Goal: Obtain resource: Download file/media

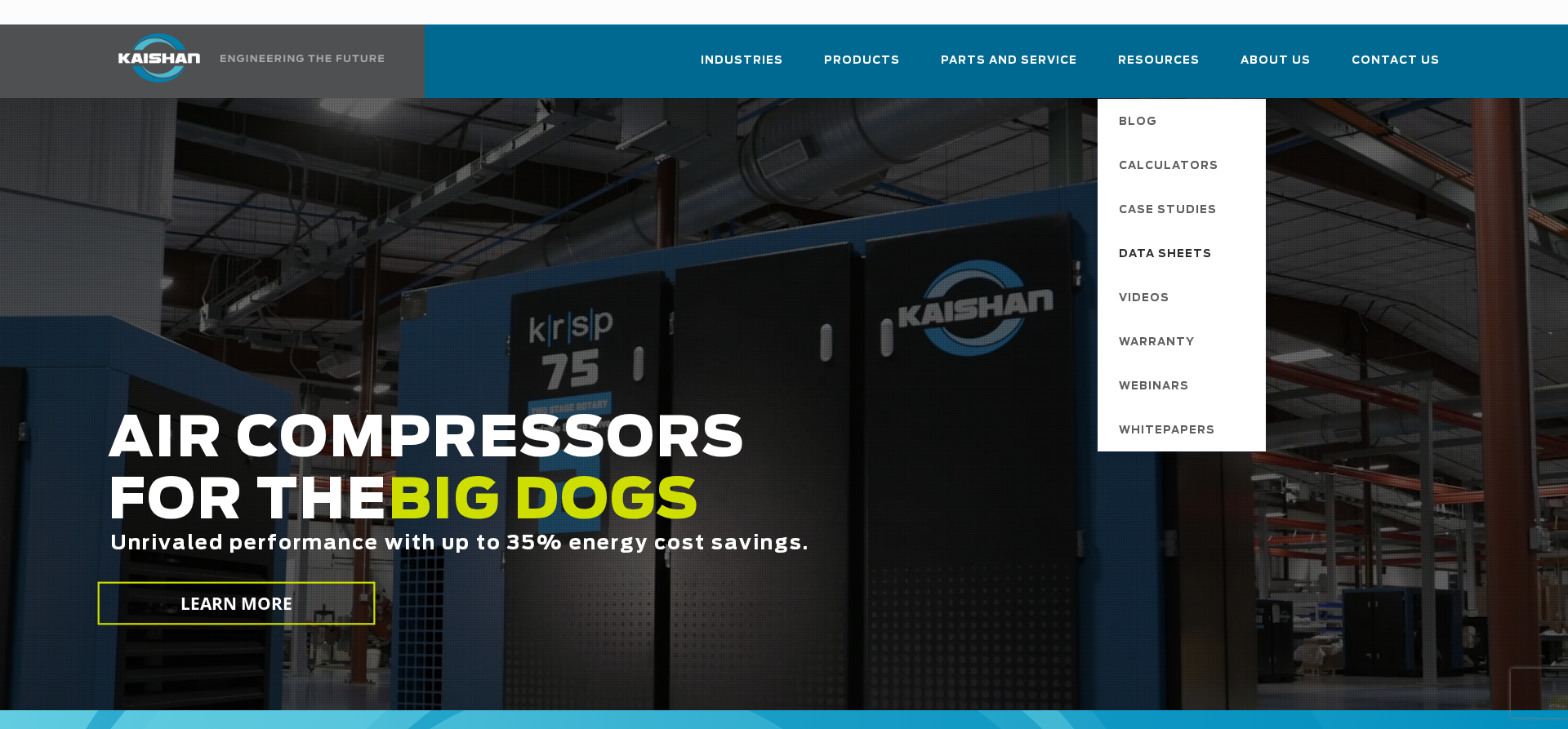
click at [1145, 240] on span "Data Sheets" at bounding box center [1165, 254] width 93 height 28
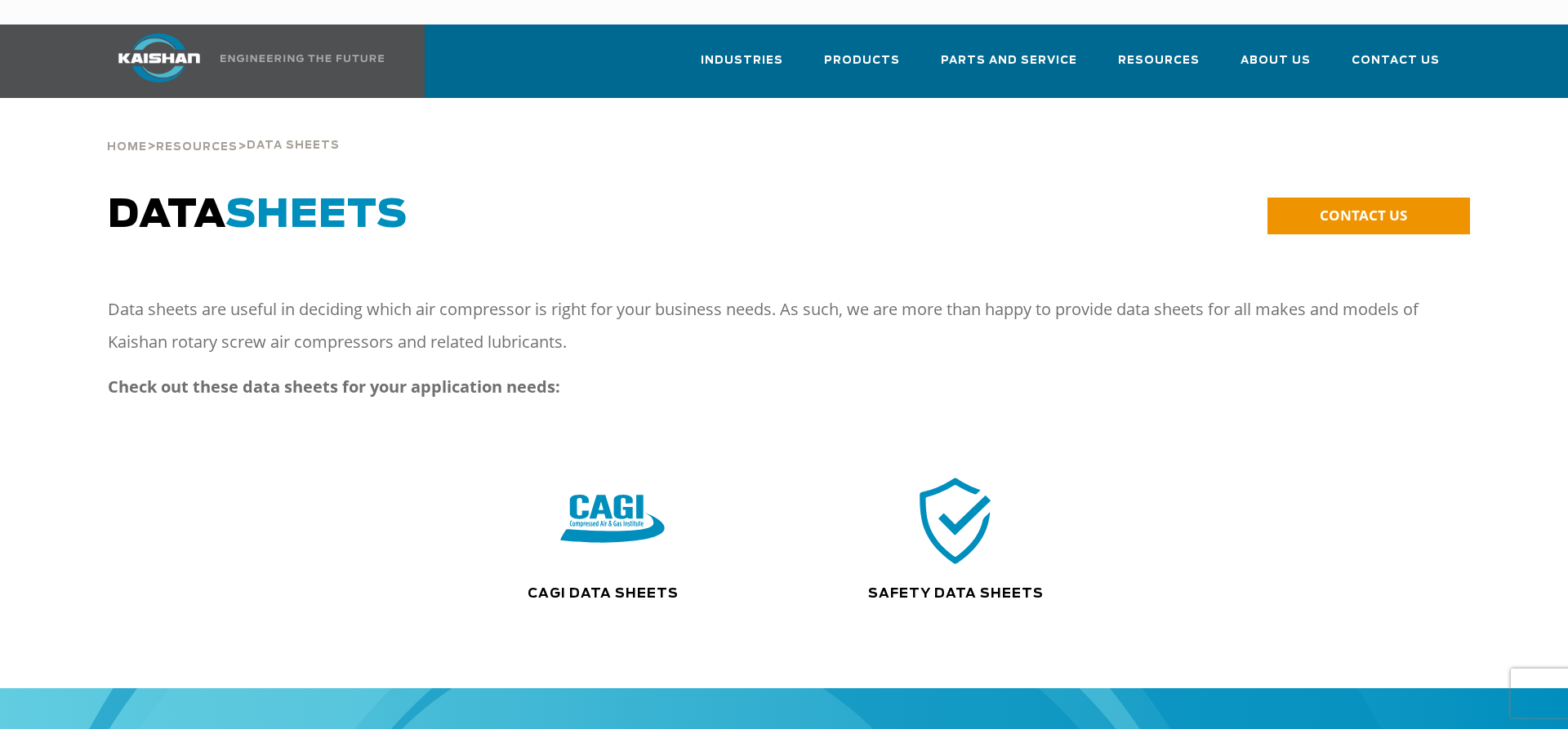
click at [656, 510] on img at bounding box center [612, 520] width 105 height 105
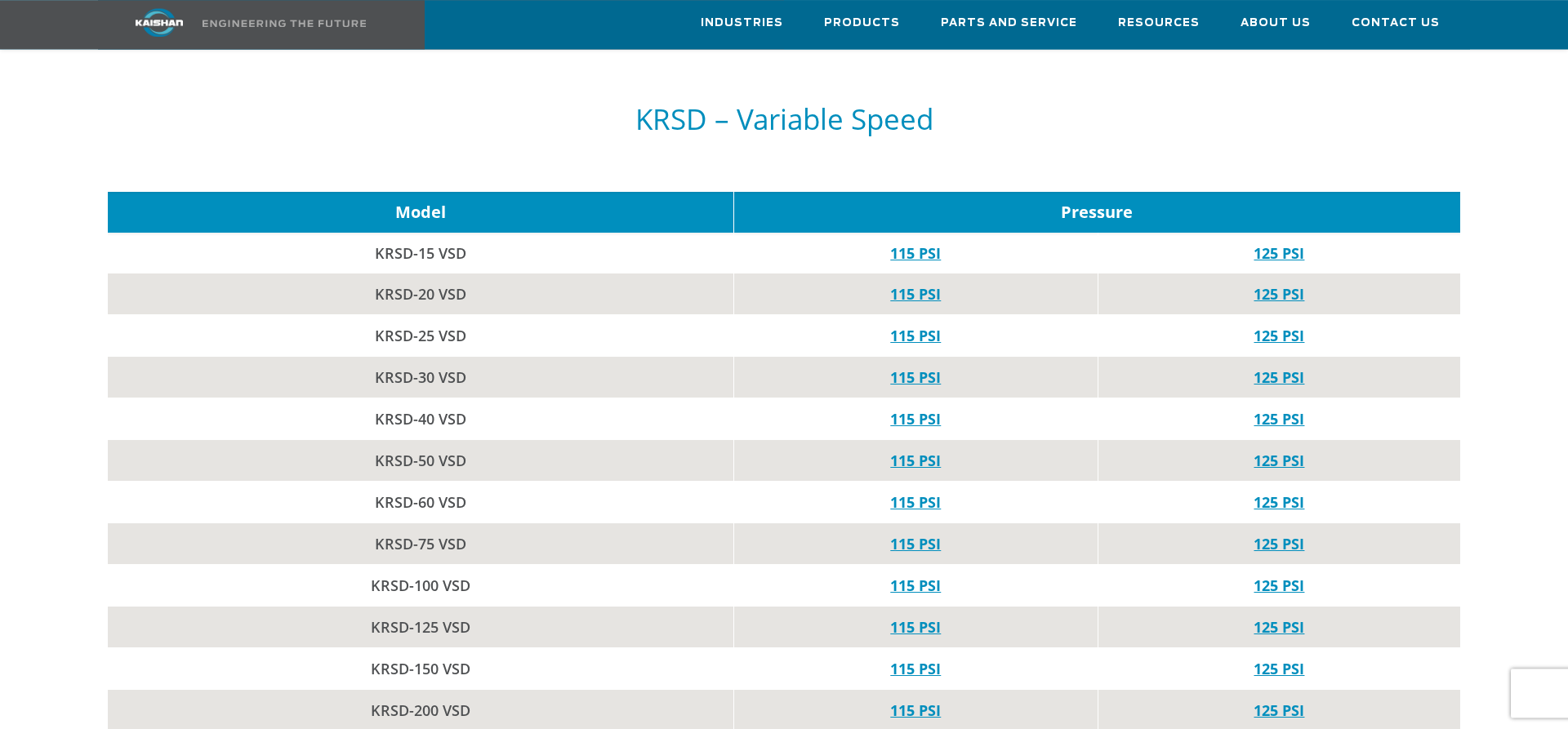
scroll to position [2248, 0]
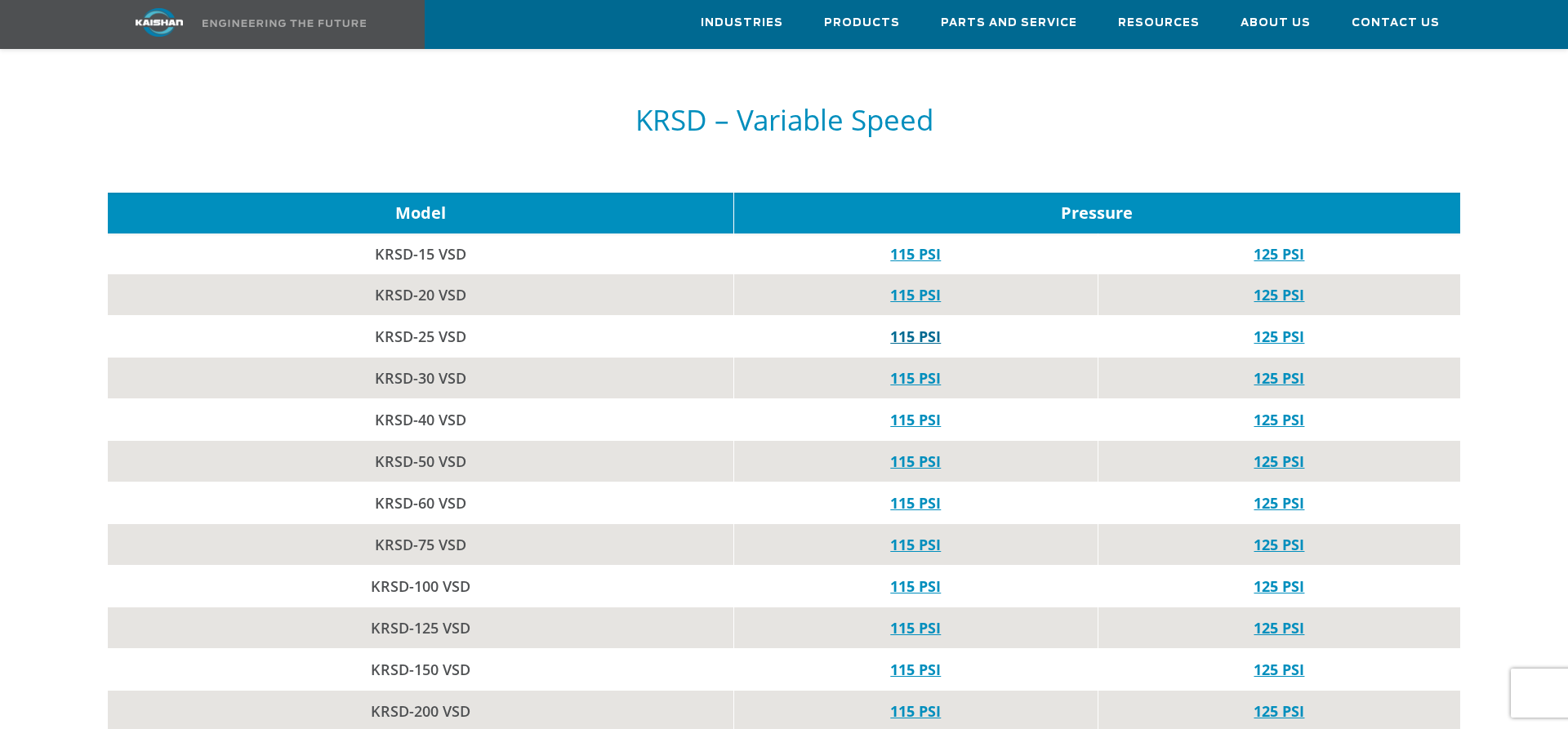
click at [914, 327] on link "115 PSI" at bounding box center [916, 336] width 51 height 19
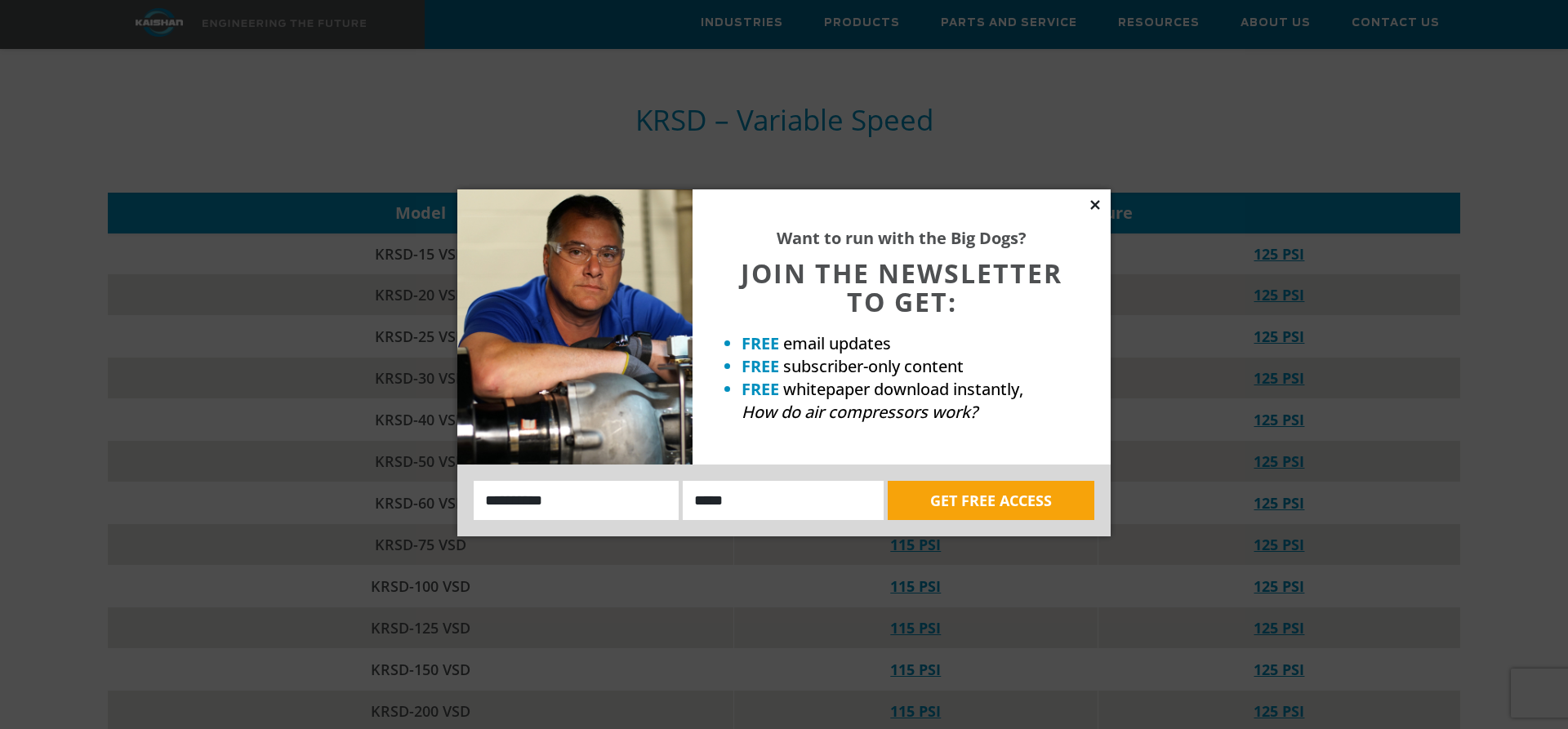
click at [1094, 206] on icon at bounding box center [1094, 205] width 9 height 9
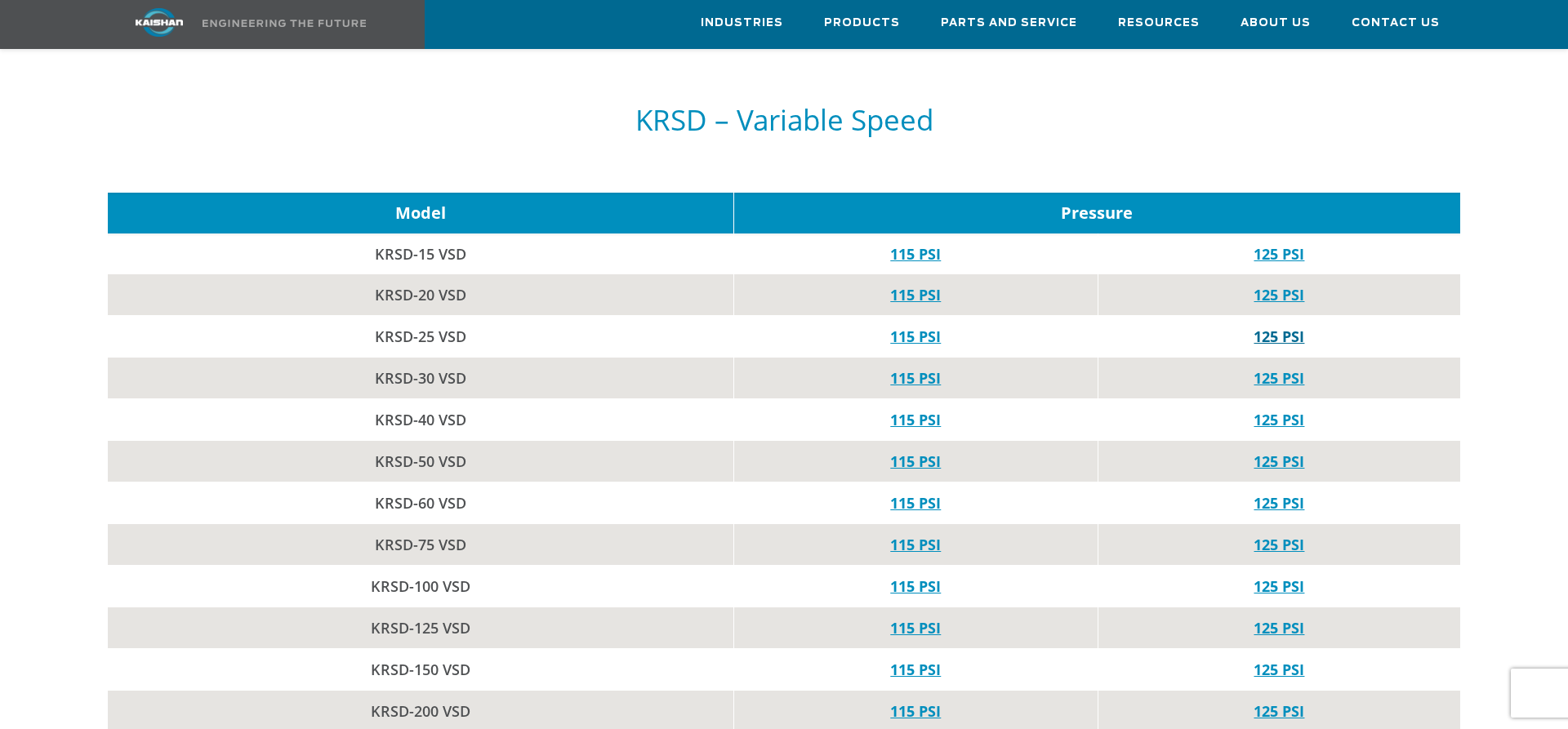
click at [1276, 327] on link "125 PSI" at bounding box center [1279, 336] width 51 height 19
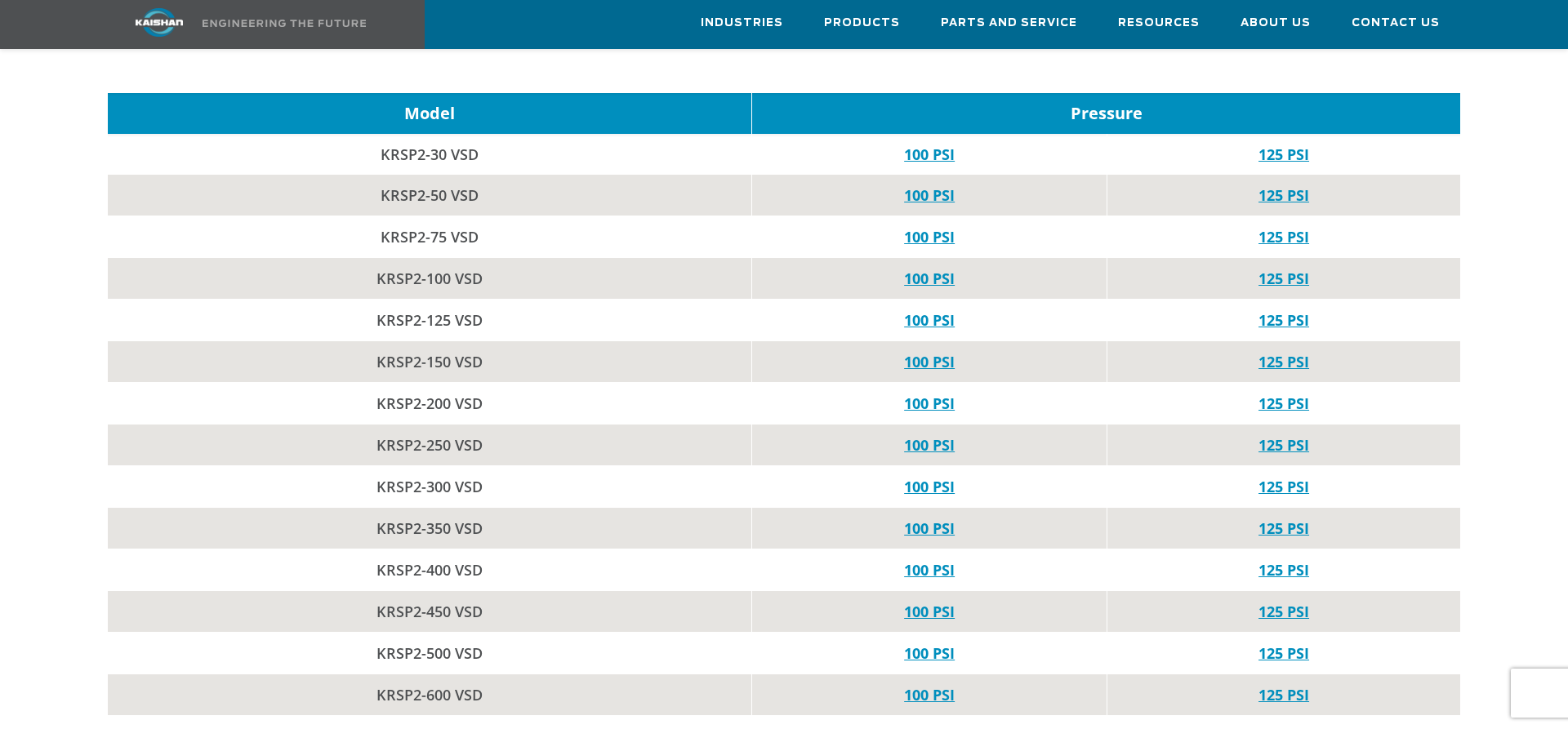
scroll to position [4746, 0]
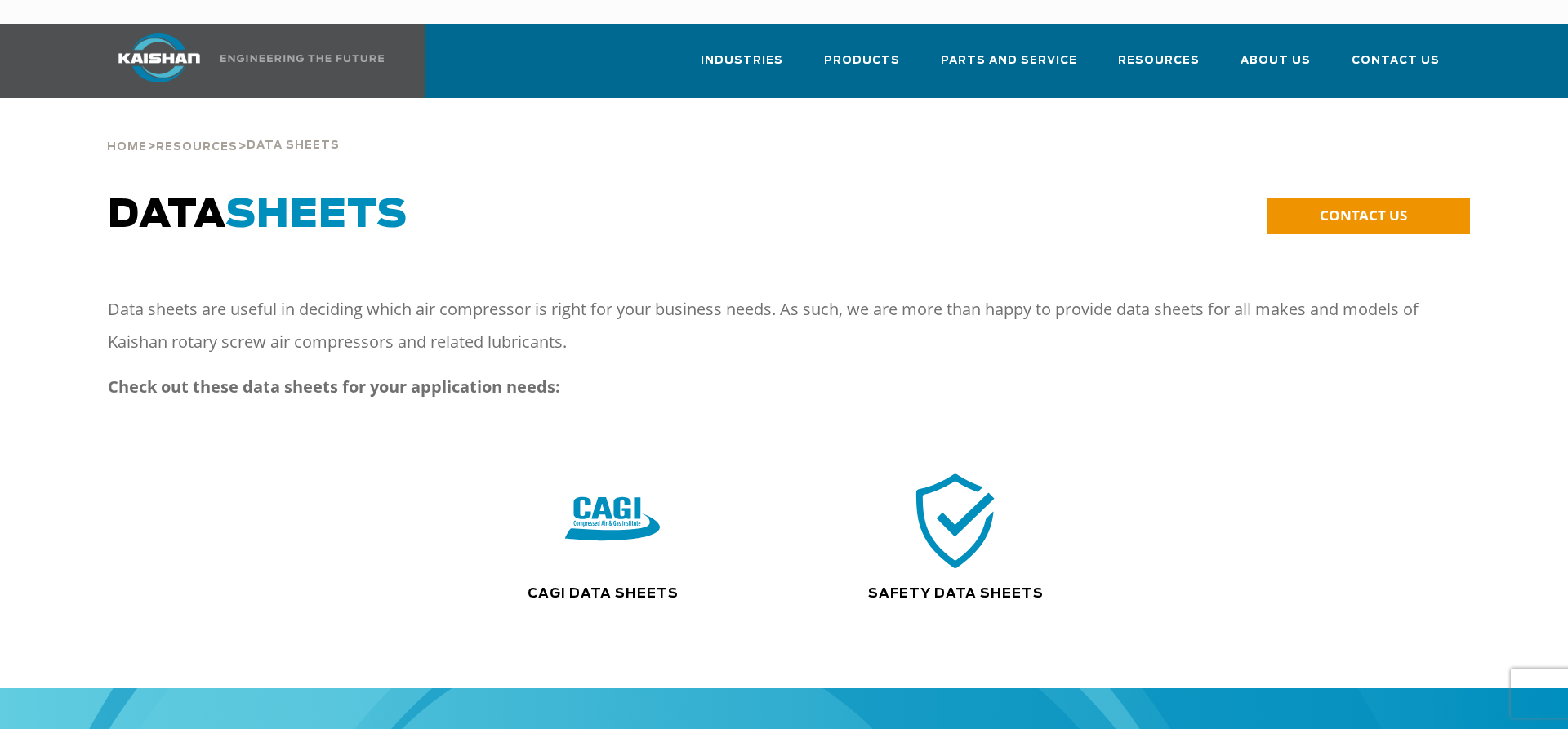
click at [963, 508] on img at bounding box center [956, 520] width 105 height 105
click at [962, 510] on img at bounding box center [956, 520] width 105 height 105
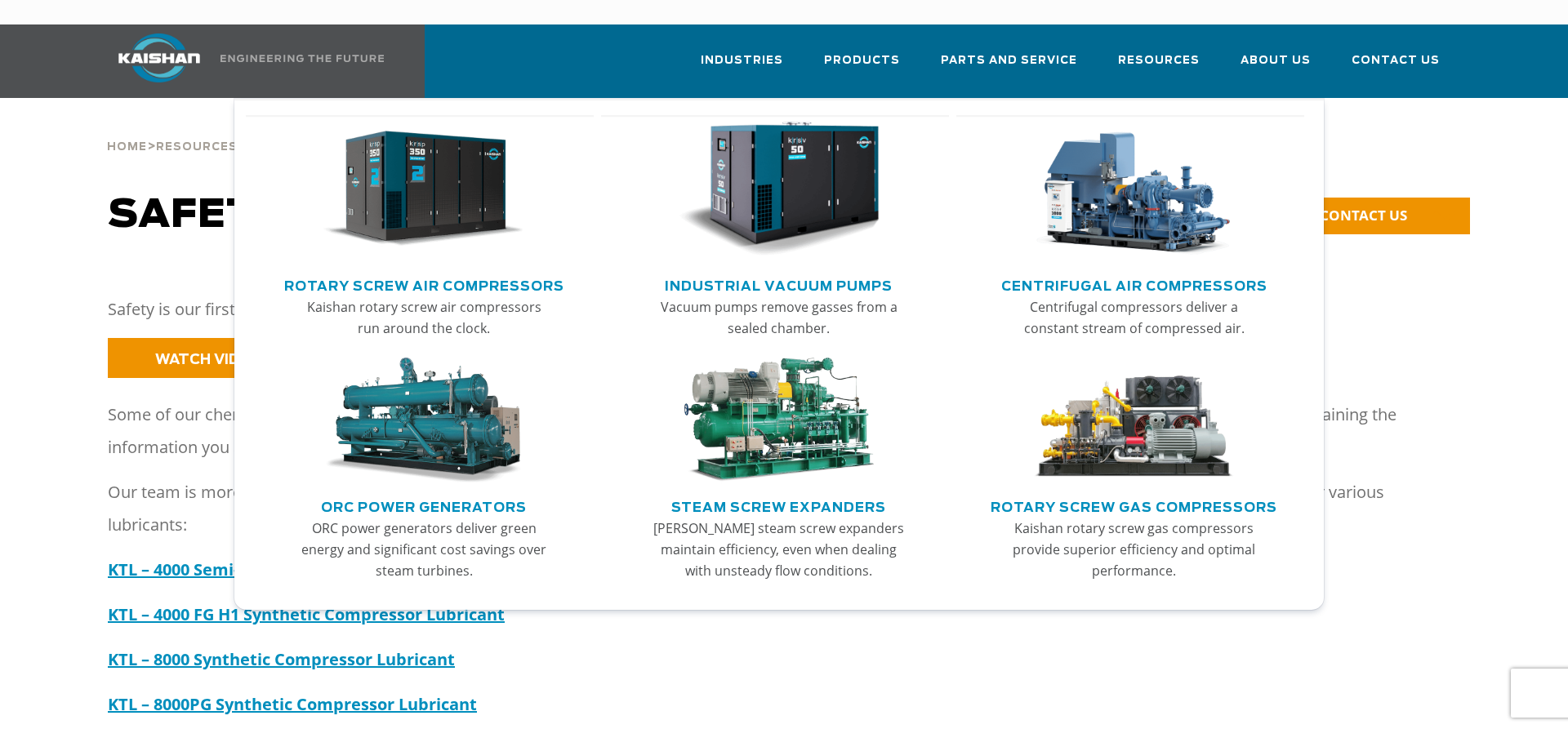
click at [435, 272] on link "Rotary Screw Air Compressors" at bounding box center [423, 284] width 280 height 24
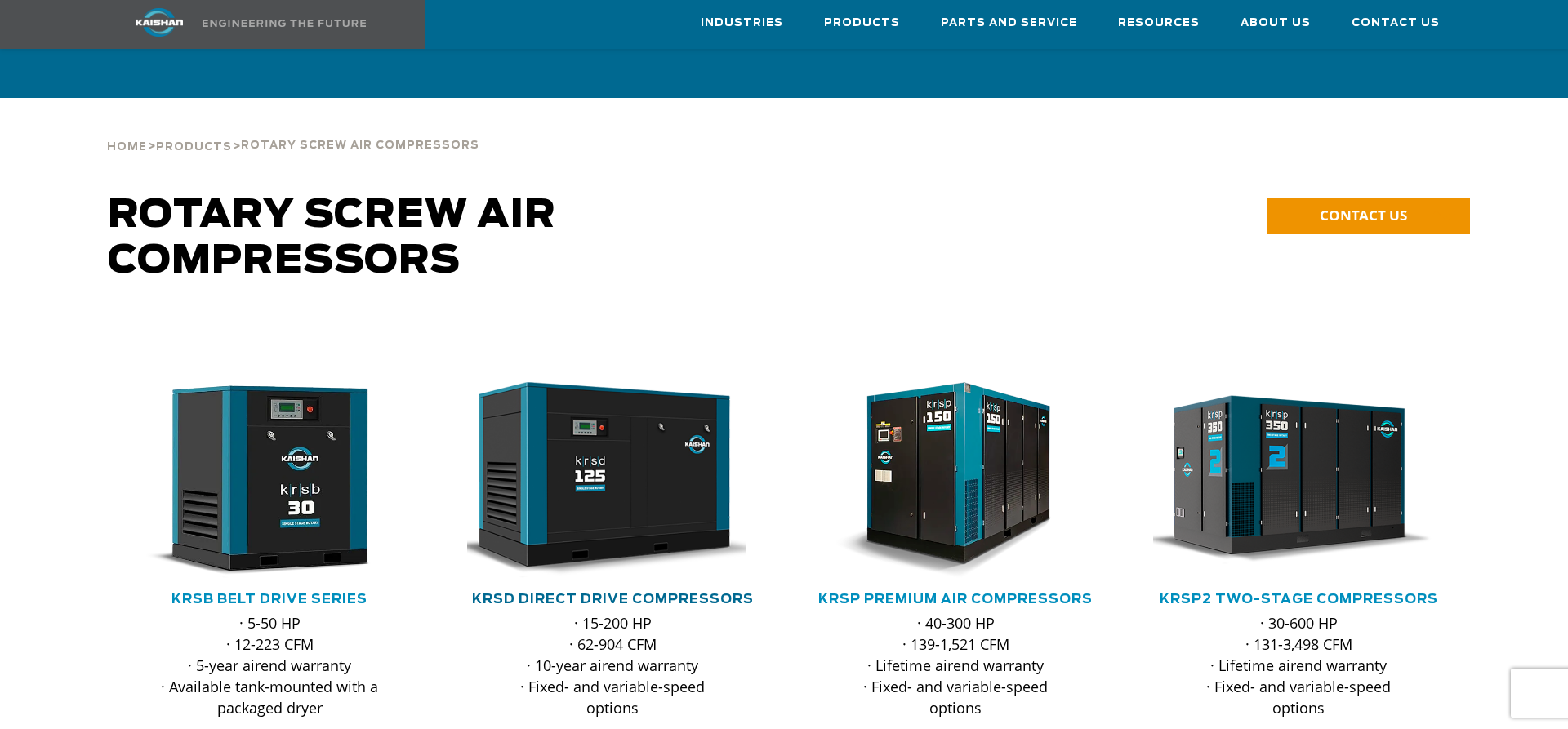
scroll to position [166, 0]
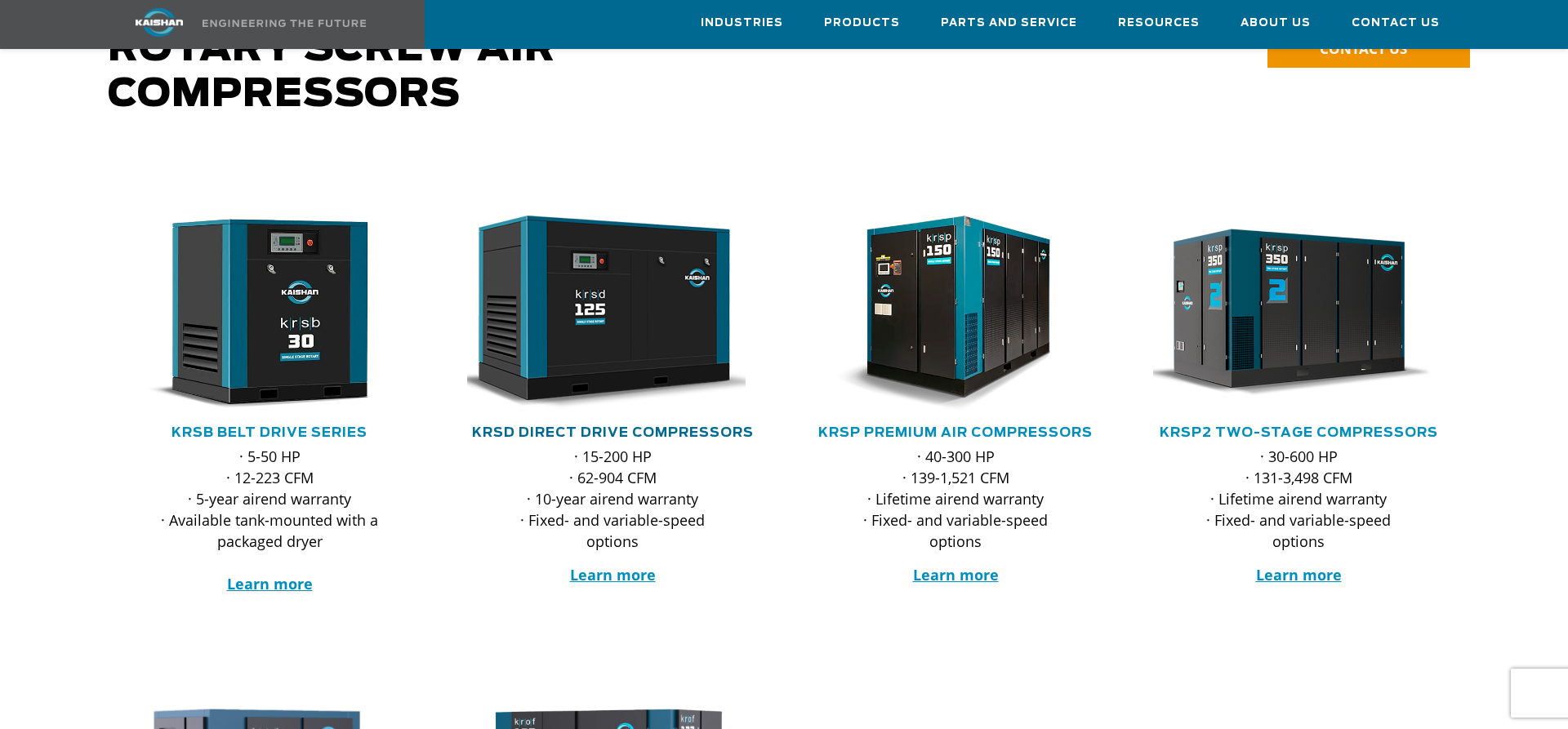
click at [615, 426] on link "KRSD Direct Drive Compressors" at bounding box center [612, 432] width 281 height 13
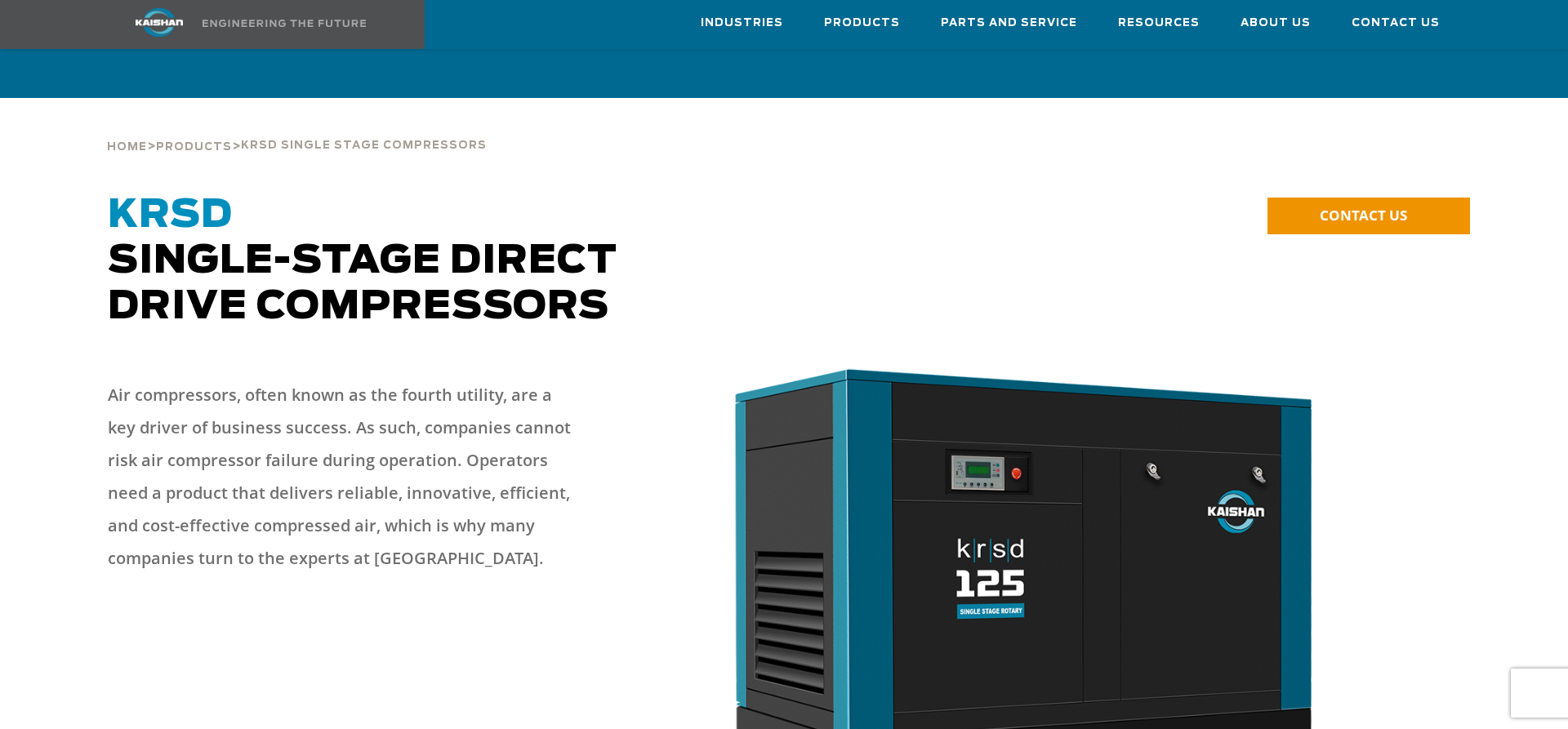
scroll to position [749, 0]
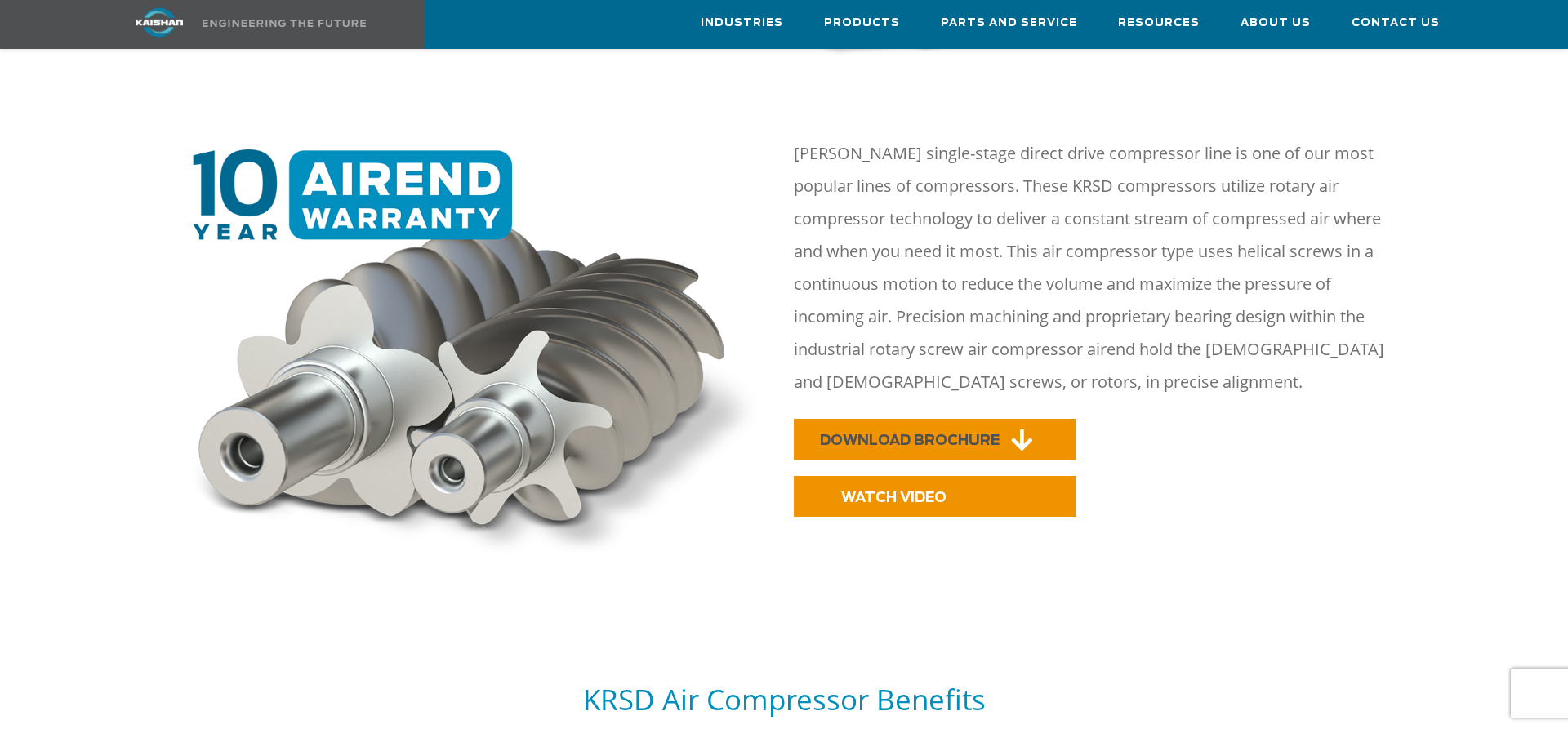
click at [928, 434] on span "DOWNLOAD BROCHURE" at bounding box center [909, 441] width 179 height 14
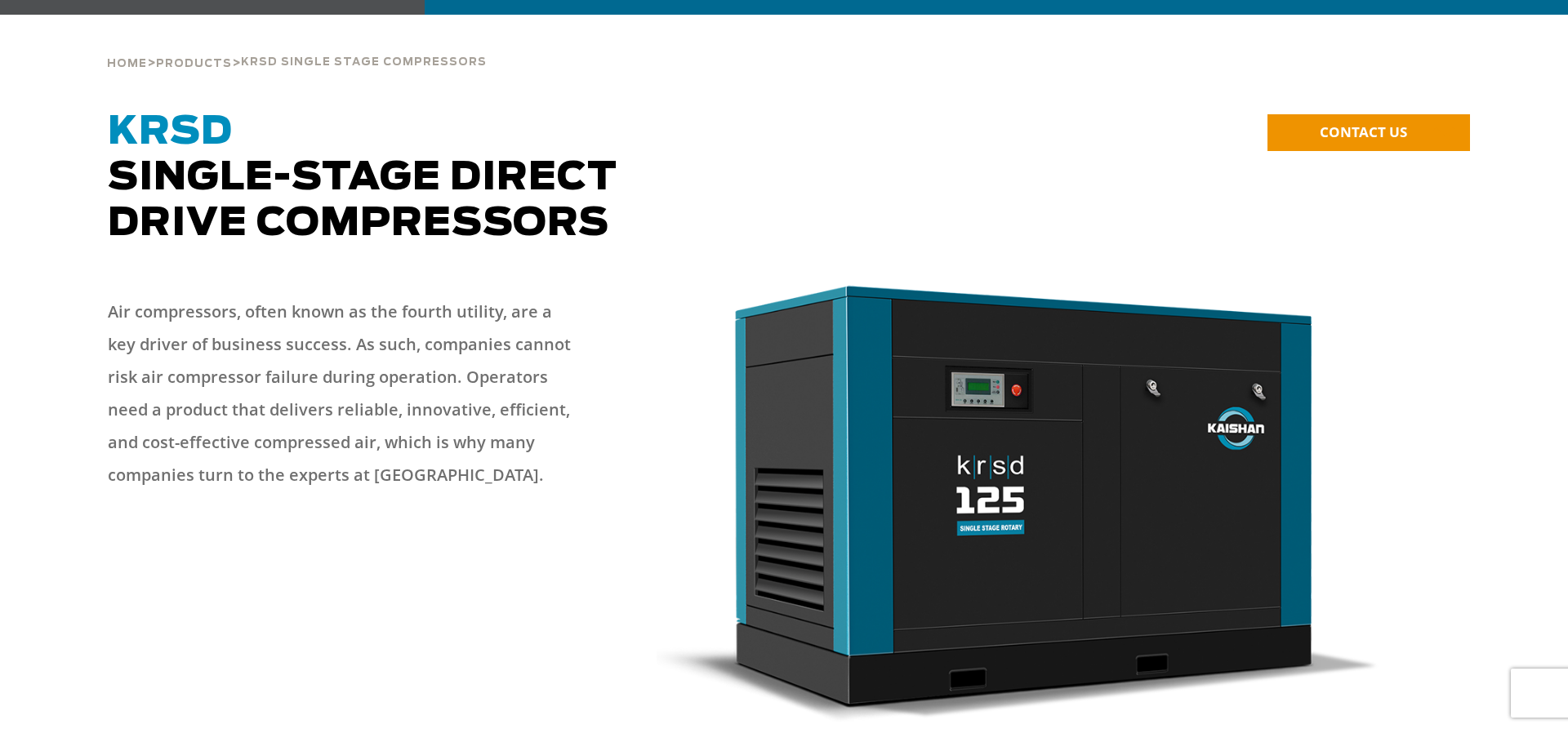
scroll to position [0, 0]
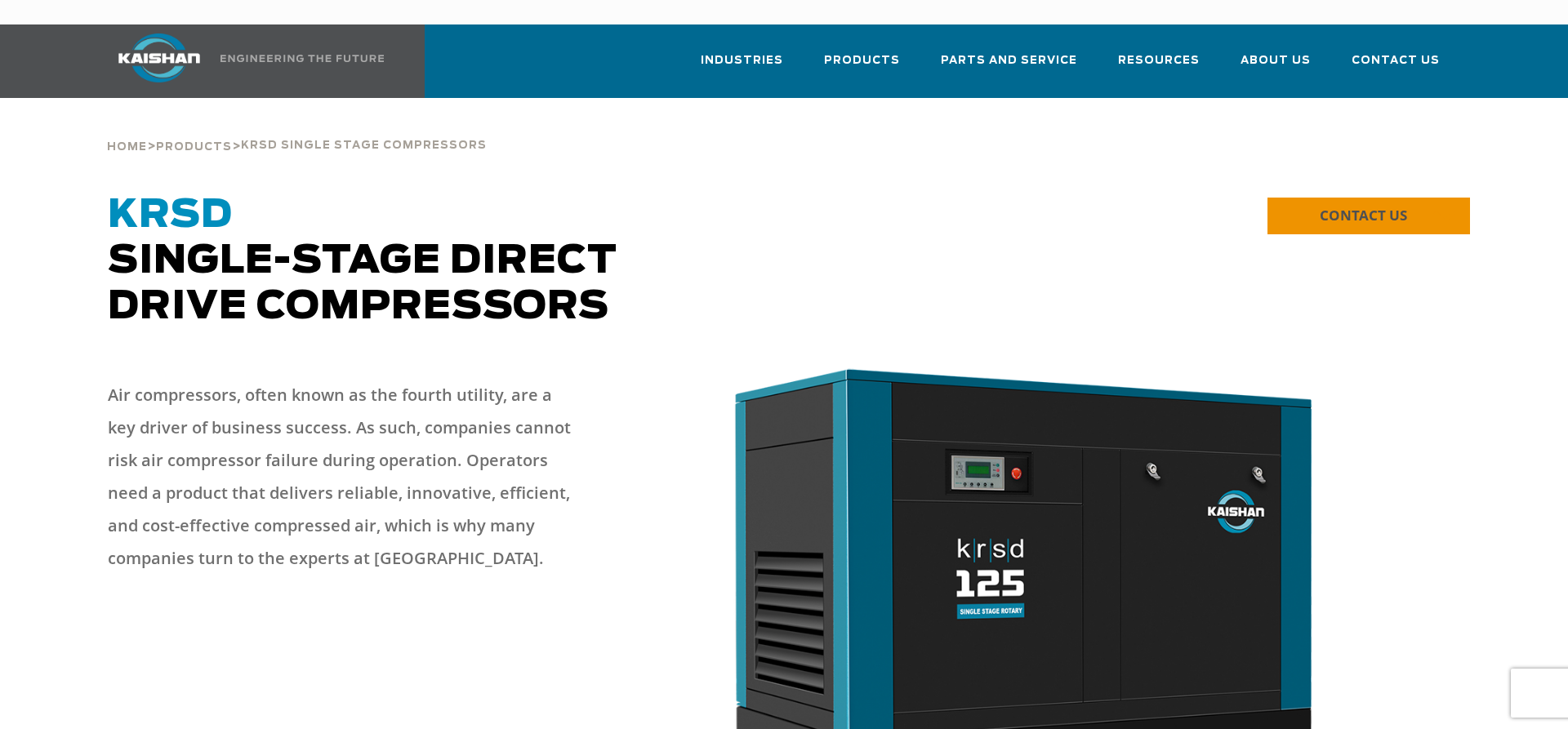
click at [1430, 198] on link "CONTACT US" at bounding box center [1369, 216] width 202 height 37
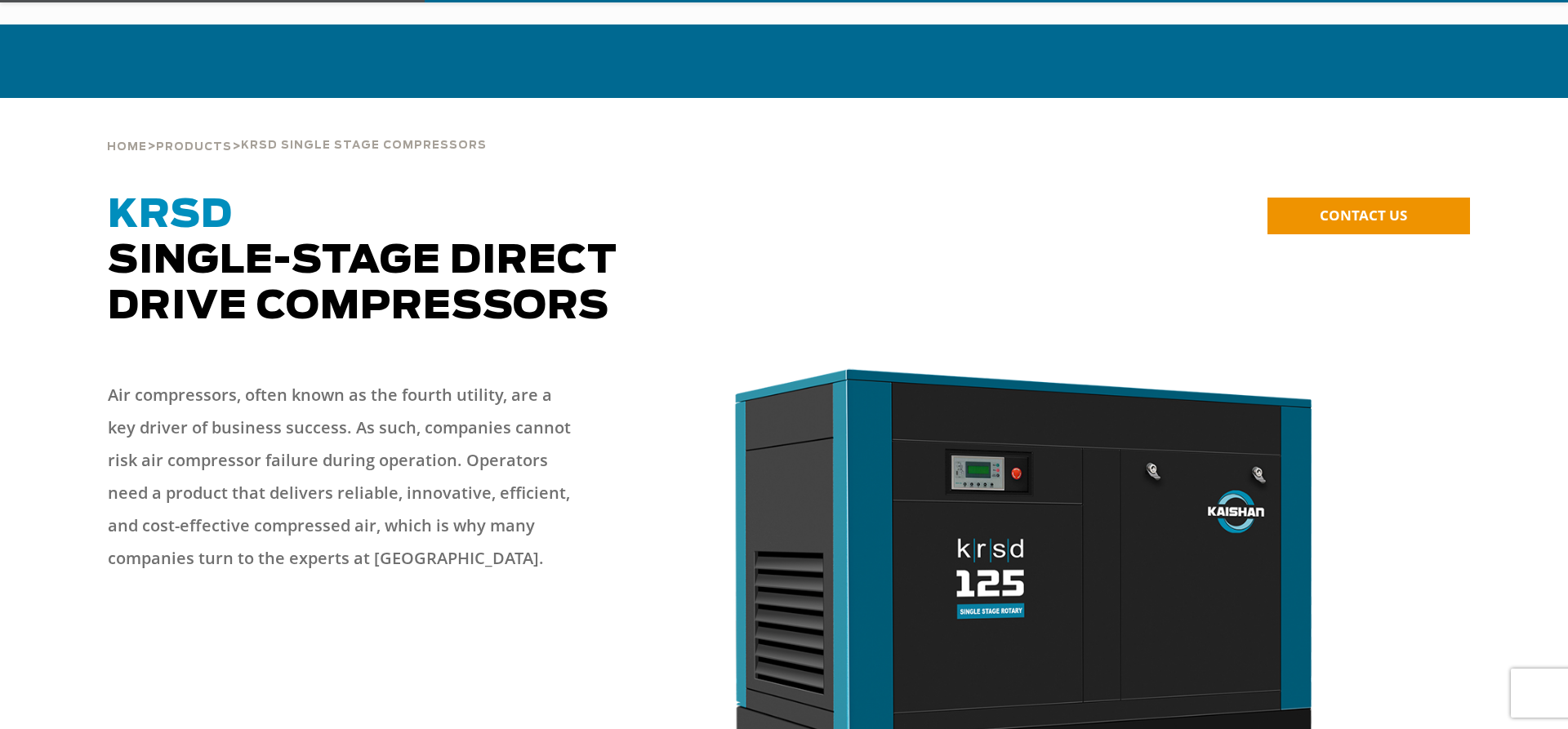
scroll to position [250, 0]
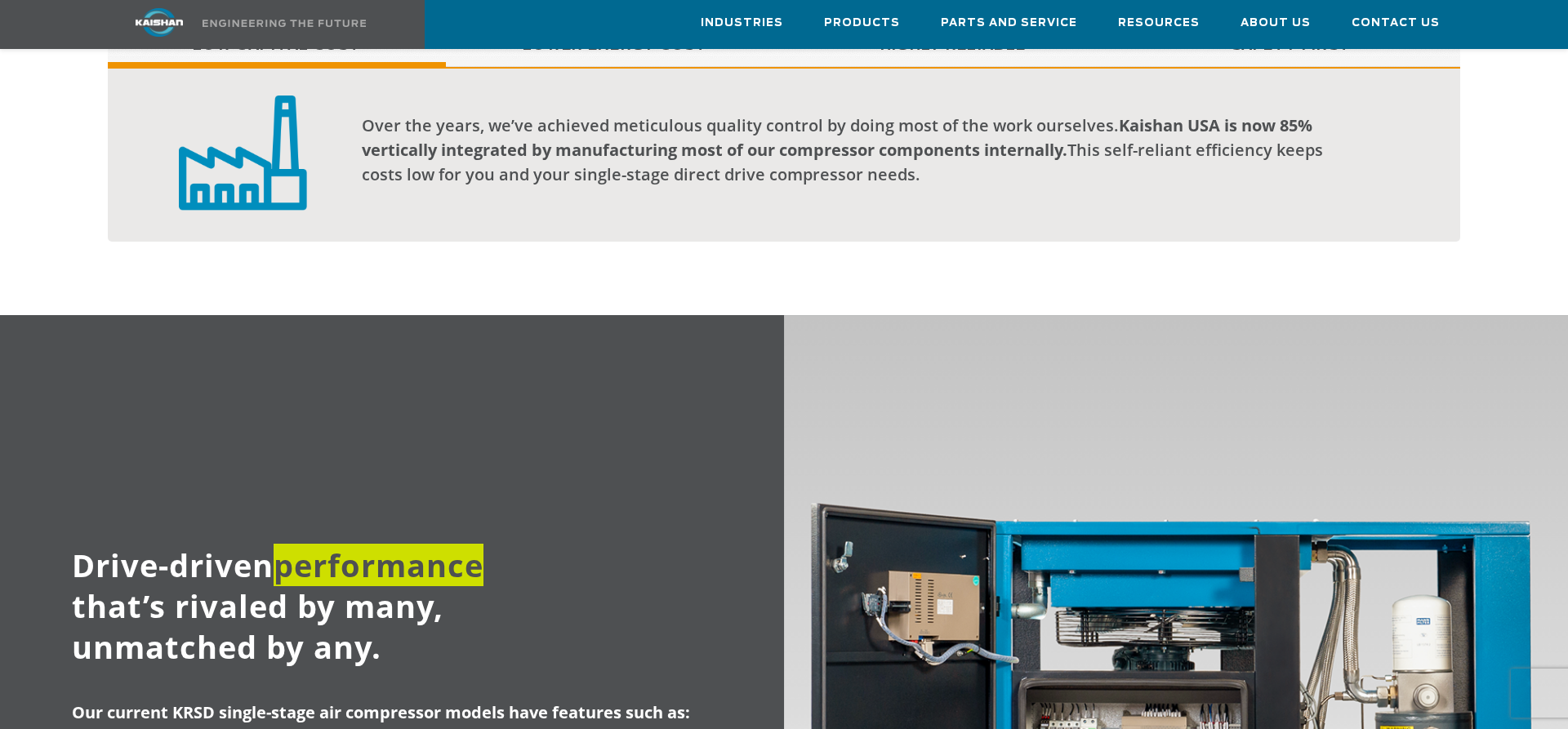
scroll to position [1249, 0]
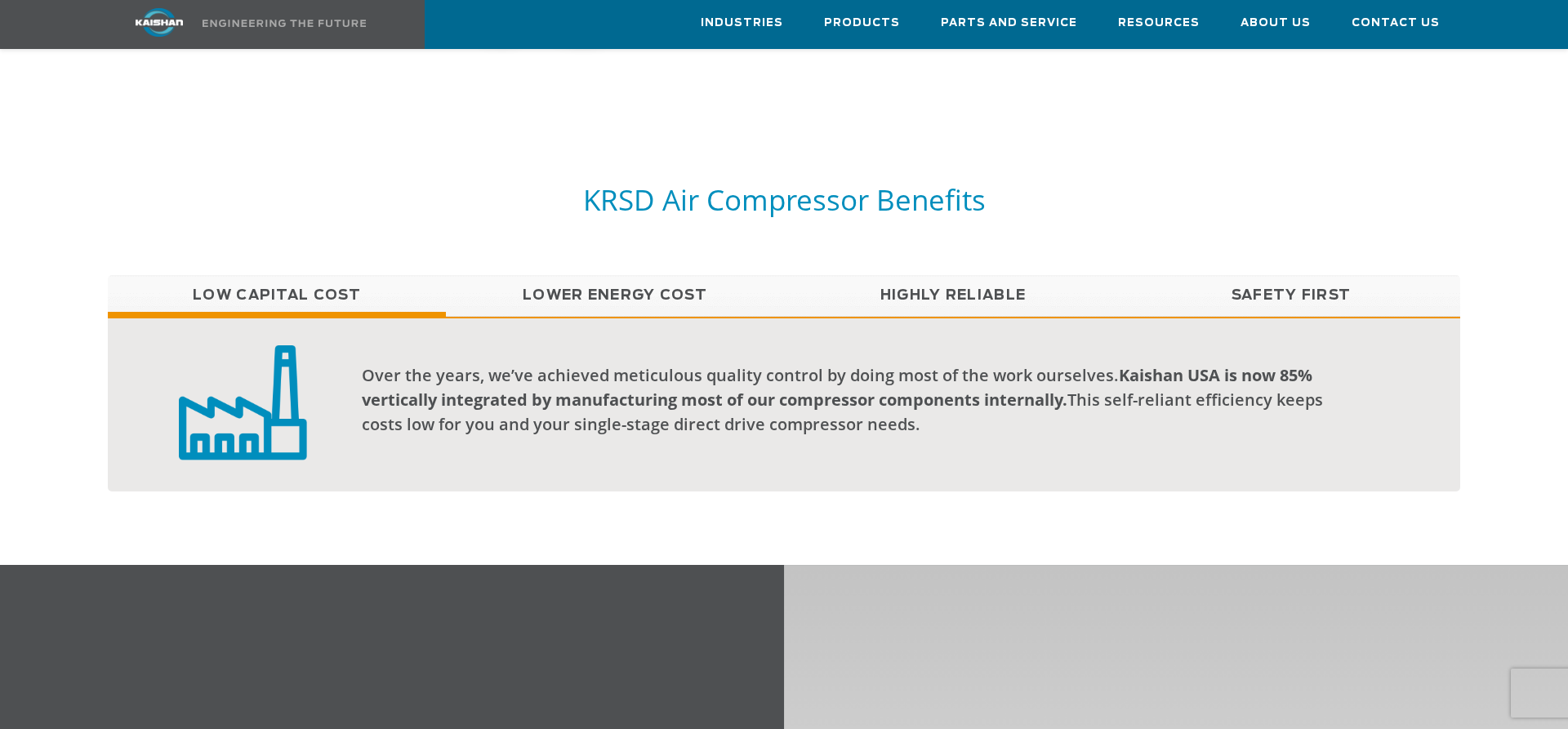
click at [592, 275] on link "Lower Energy Cost" at bounding box center [615, 295] width 338 height 41
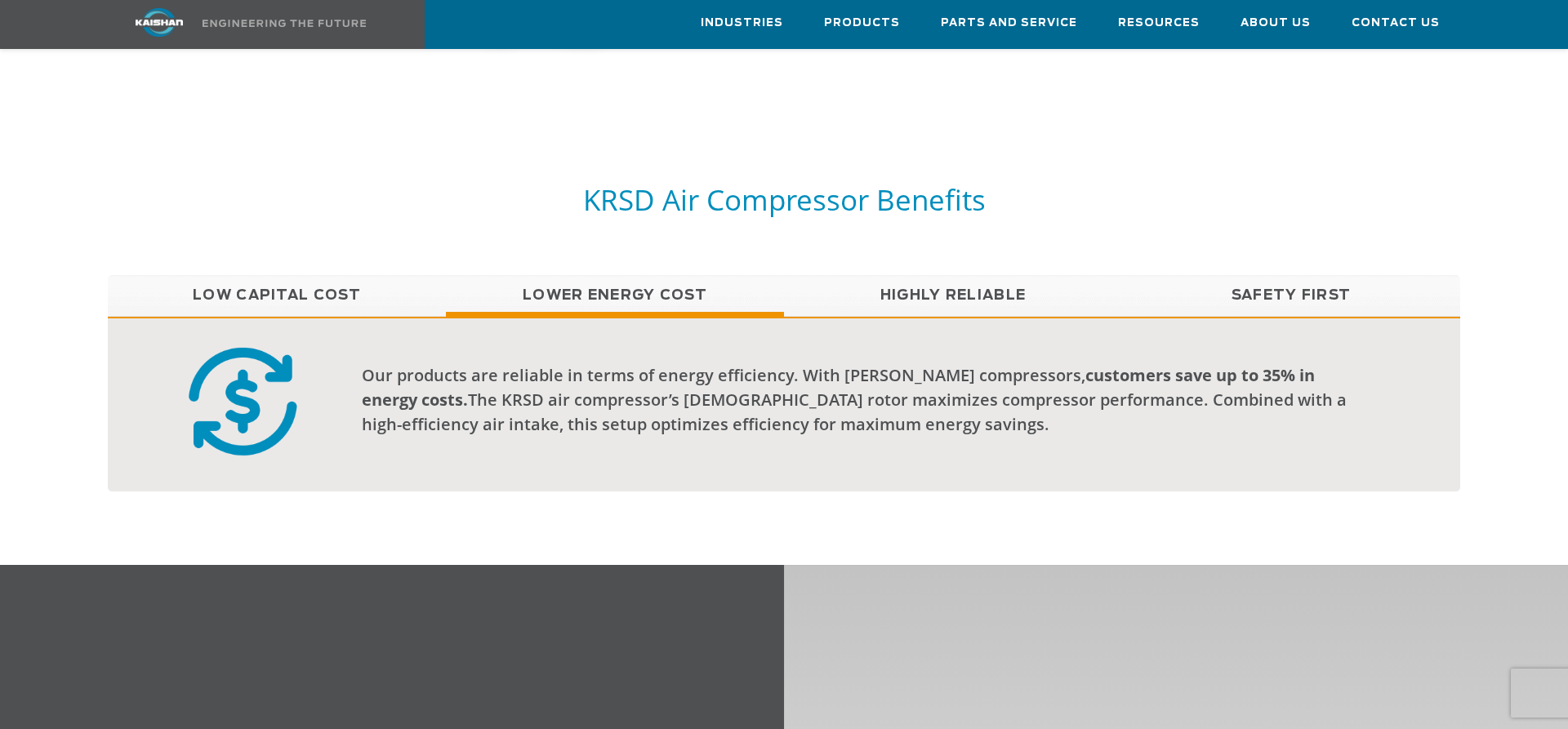
click at [316, 275] on link "Low Capital Cost" at bounding box center [277, 295] width 338 height 41
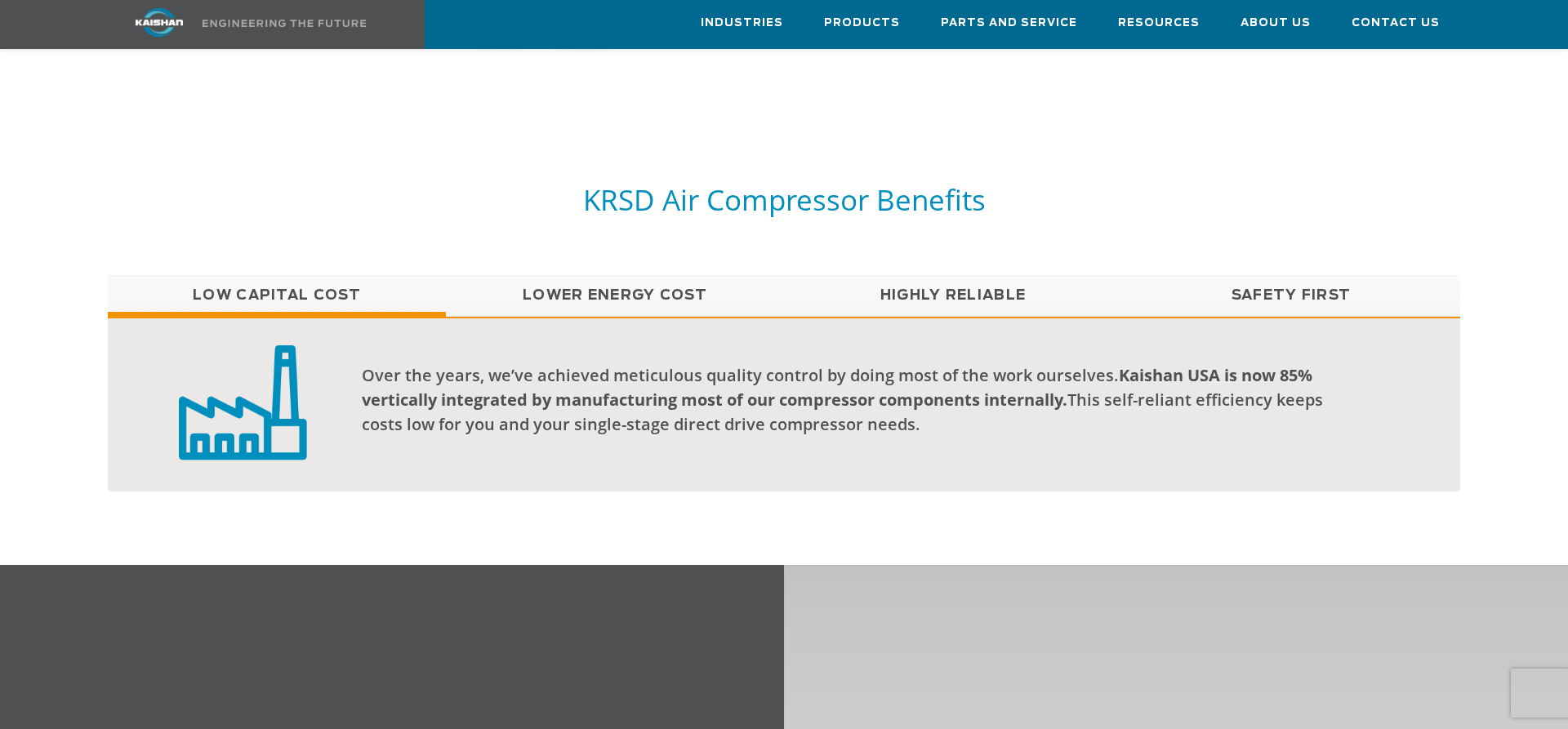
click at [958, 275] on link "Highly Reliable" at bounding box center [953, 295] width 338 height 41
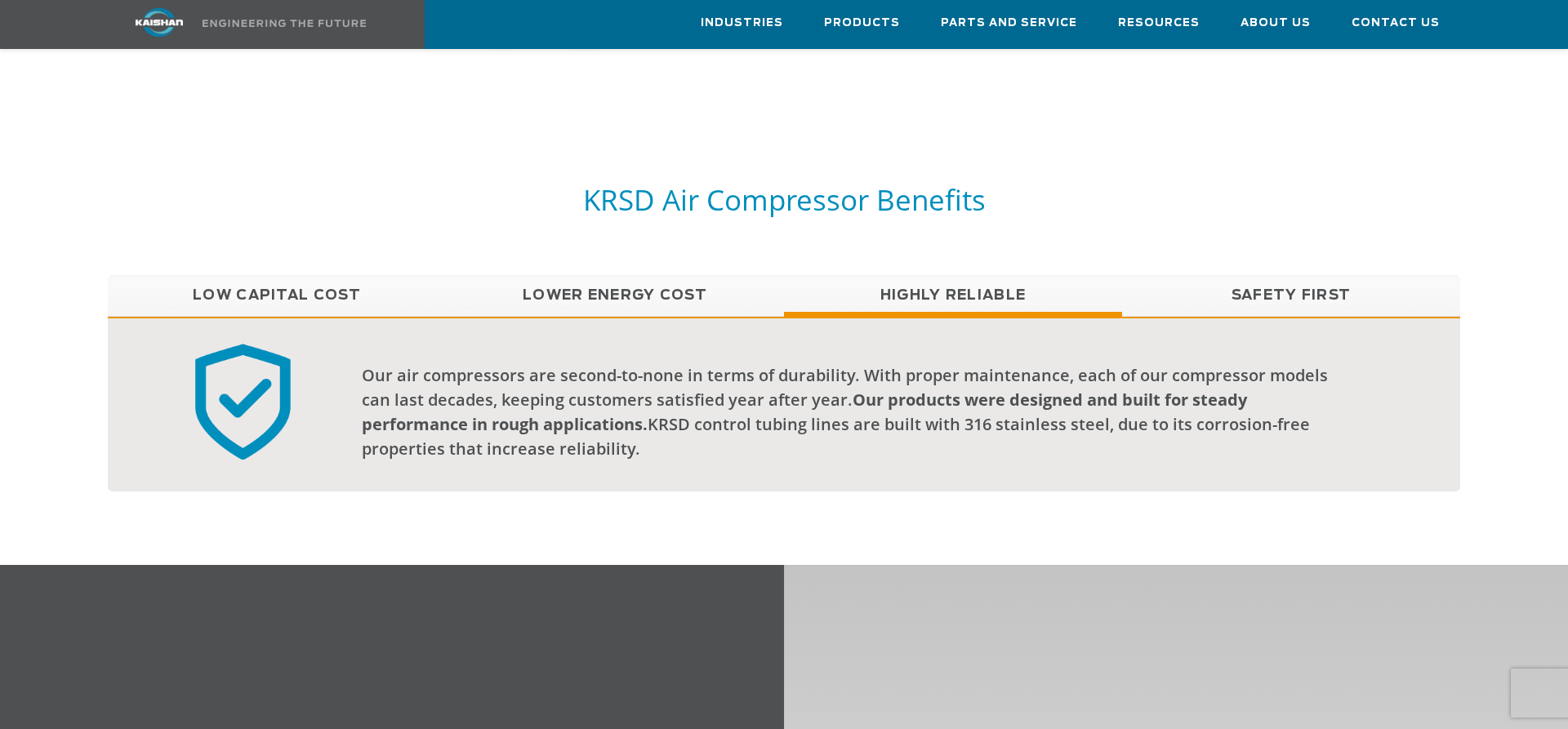
click at [1245, 275] on link "Safety First" at bounding box center [1291, 295] width 338 height 41
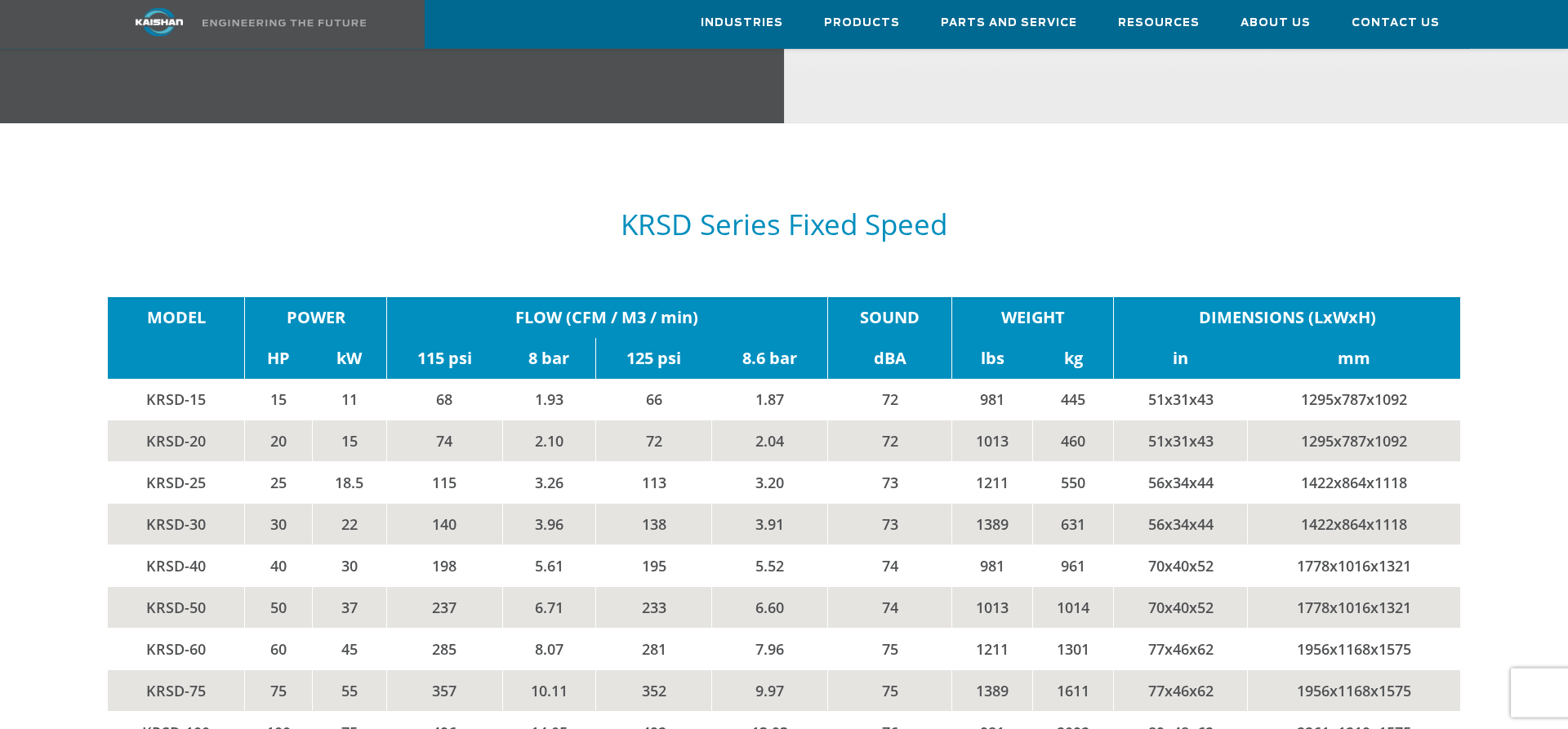
scroll to position [2748, 0]
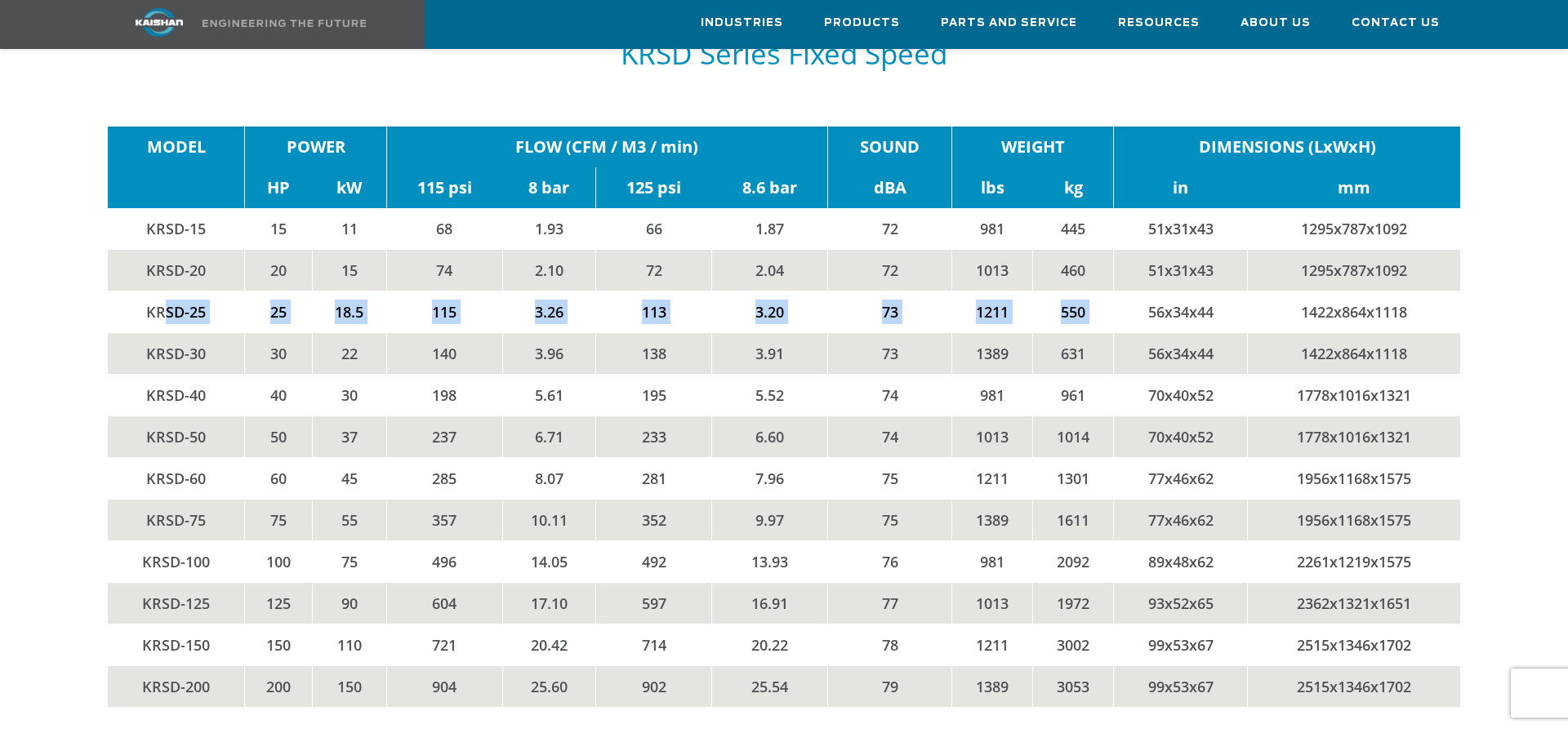
drag, startPoint x: 163, startPoint y: 281, endPoint x: 1122, endPoint y: 280, distance: 959.0
click at [1122, 292] on tr "KRSD-25 25 18.5 115 3.26 113 3.20 73 1211 550 56x34x44 1422x864x1118" at bounding box center [784, 313] width 1352 height 42
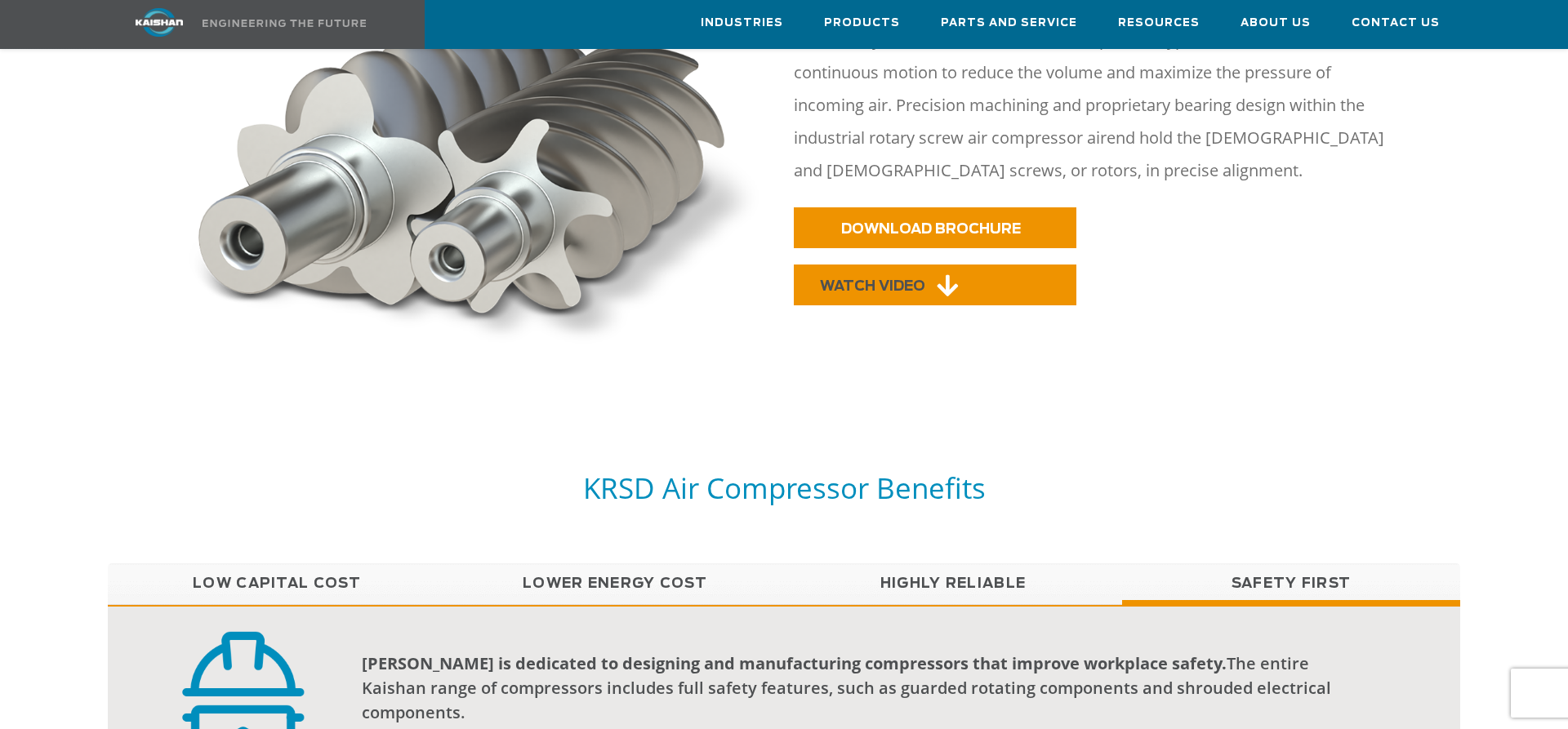
scroll to position [999, 0]
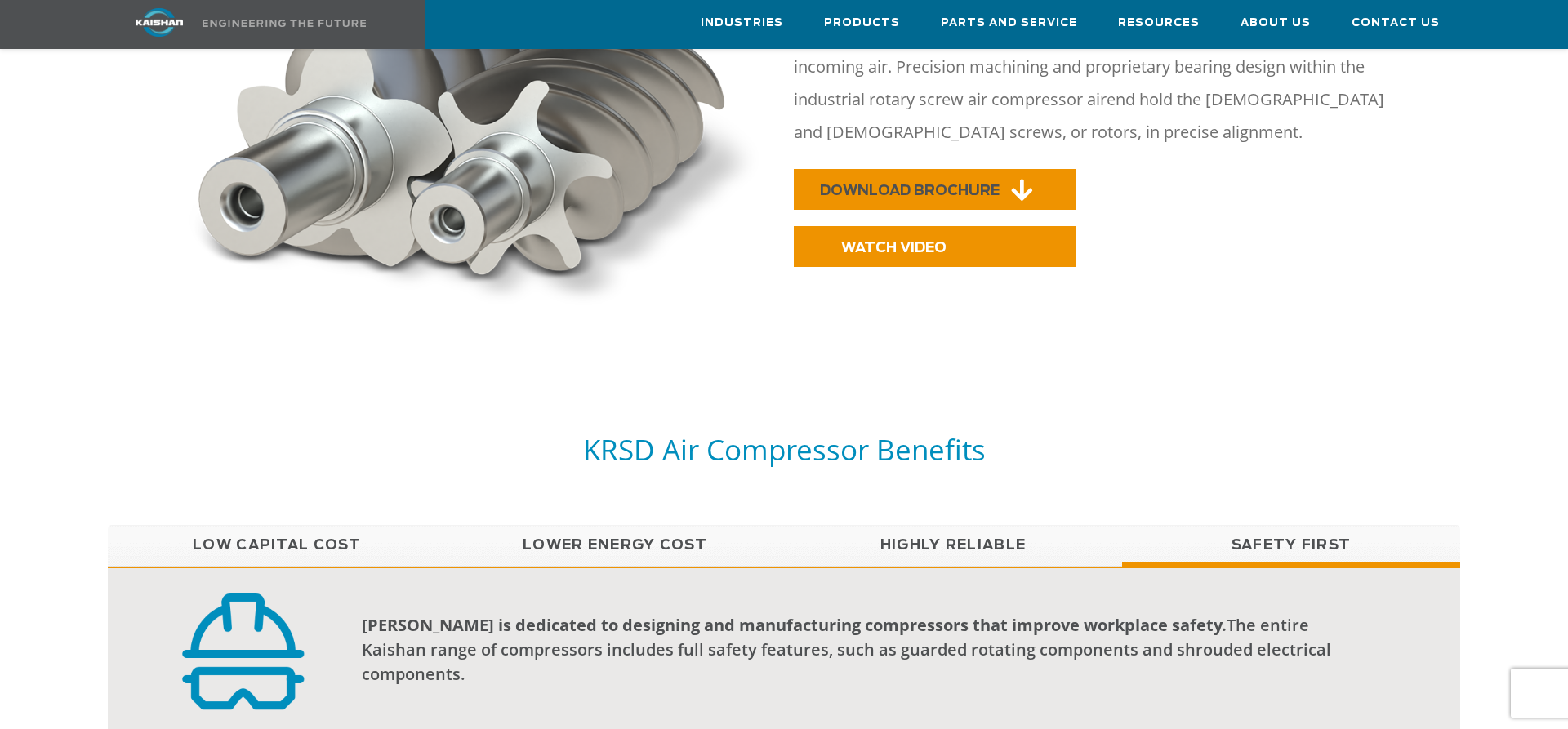
click at [871, 184] on span "DOWNLOAD BROCHURE" at bounding box center [909, 191] width 179 height 14
